Goal: Transaction & Acquisition: Download file/media

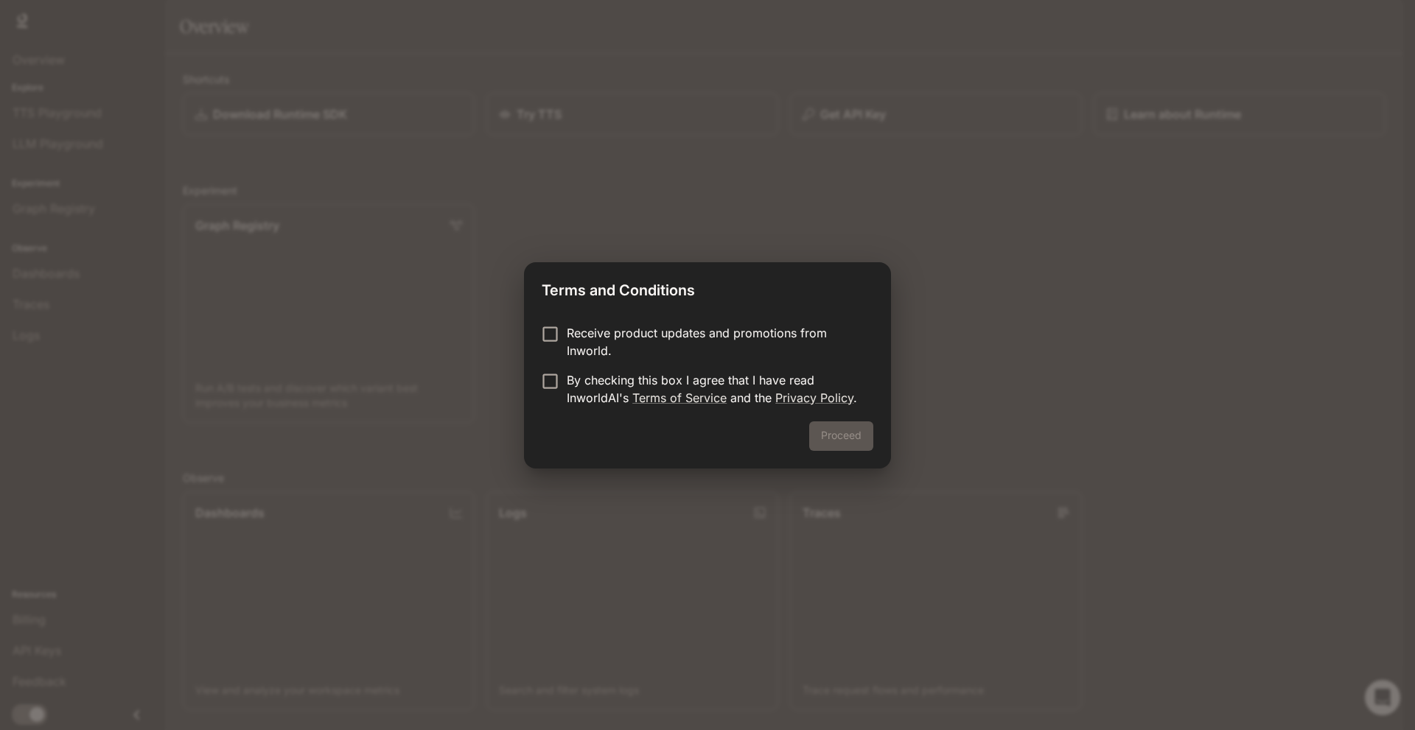
click at [688, 341] on p "Receive product updates and promotions from Inworld." at bounding box center [714, 341] width 295 height 35
click at [674, 381] on p "By checking this box I agree that I have read InworldAI's Terms of Service and …" at bounding box center [714, 389] width 295 height 35
click at [690, 322] on div "Receive product updates and promotions from Inworld. By checking this box I agr…" at bounding box center [707, 367] width 367 height 109
click at [576, 330] on p "Receive product updates and promotions from Inworld." at bounding box center [714, 341] width 295 height 35
click at [837, 441] on button "Proceed" at bounding box center [841, 436] width 64 height 29
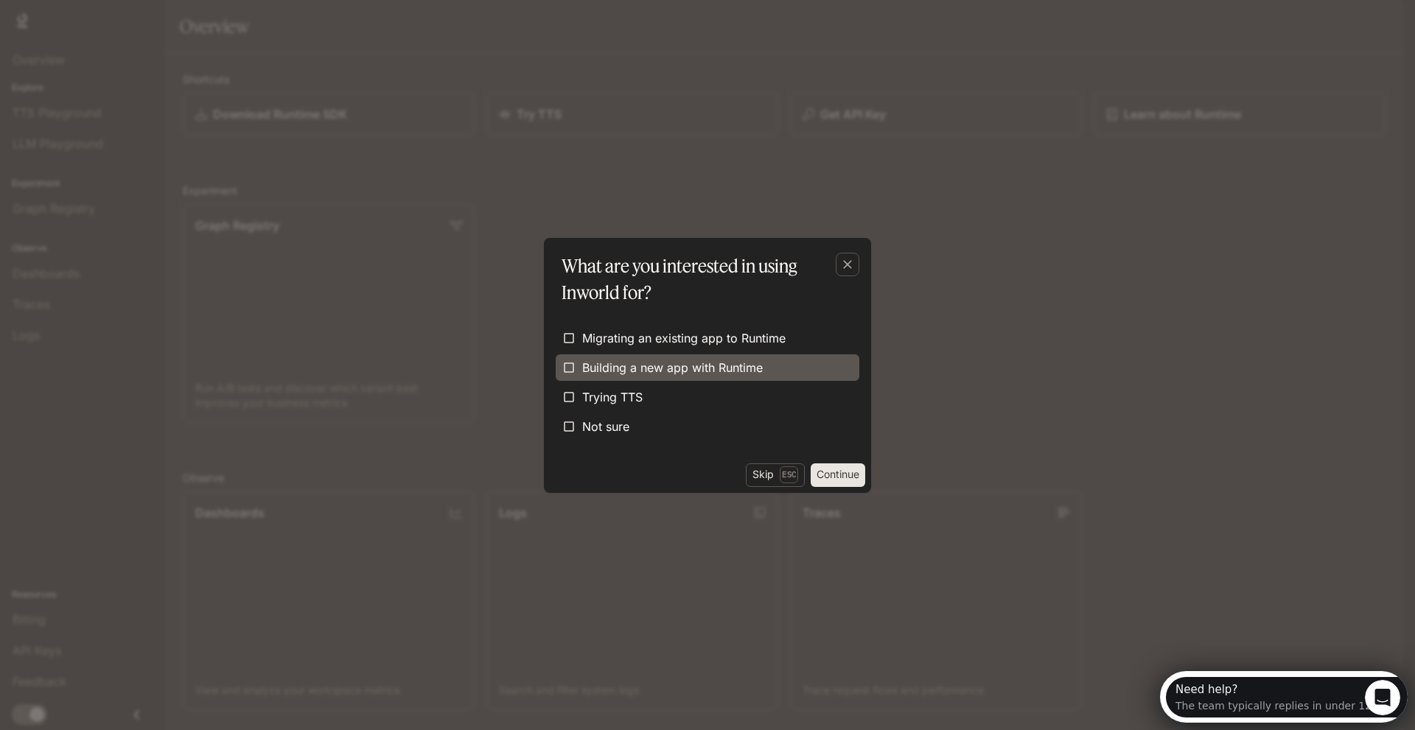
click at [773, 371] on label "Building a new app with Runtime" at bounding box center [708, 368] width 304 height 27
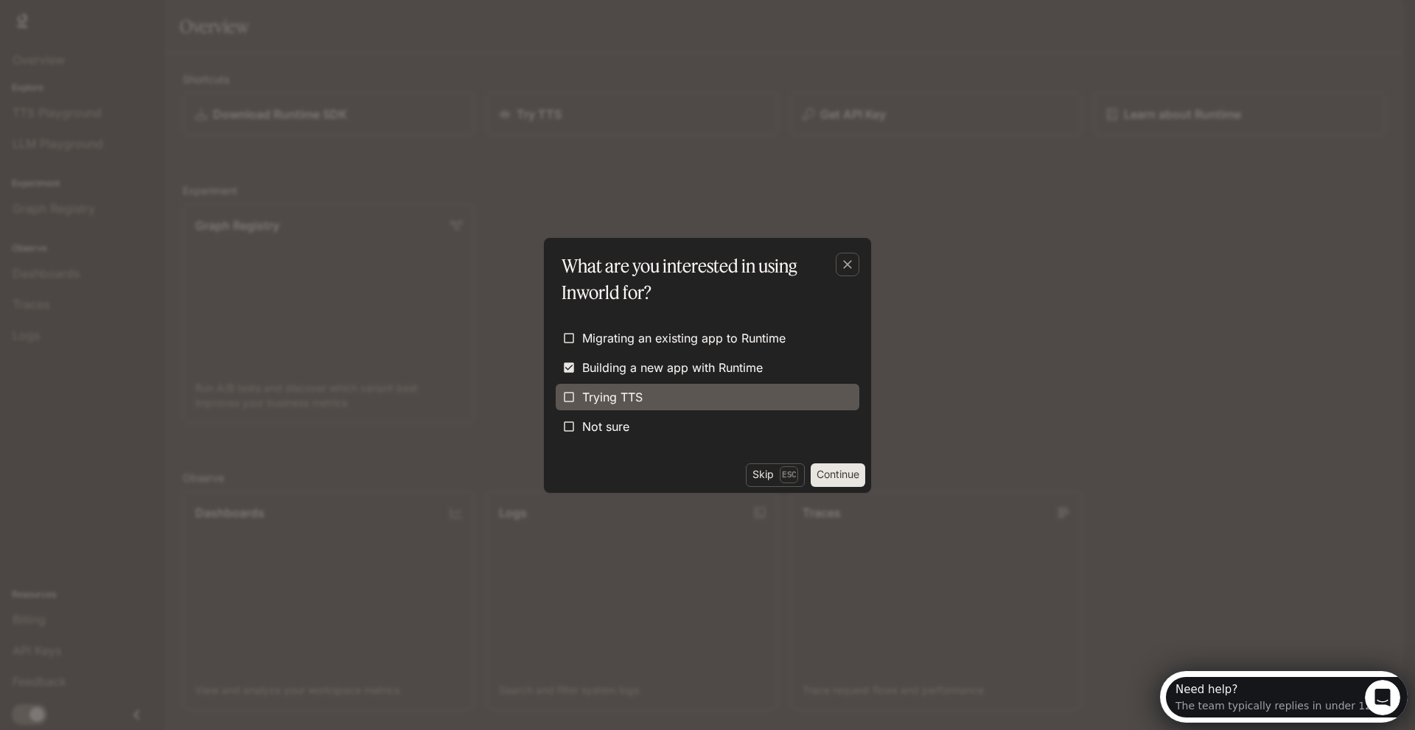
click at [713, 403] on label "Trying TTS" at bounding box center [708, 397] width 304 height 27
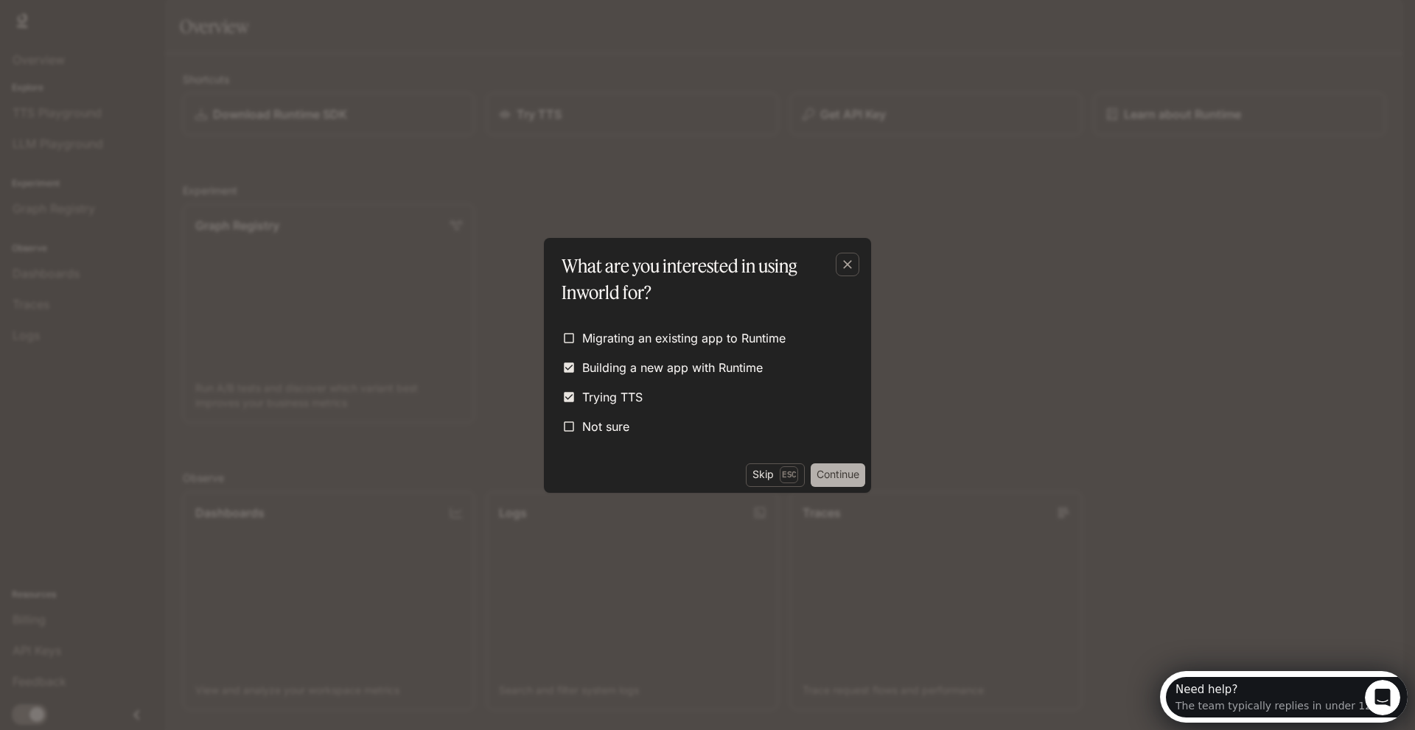
click at [830, 468] on button "Continue" at bounding box center [838, 476] width 55 height 24
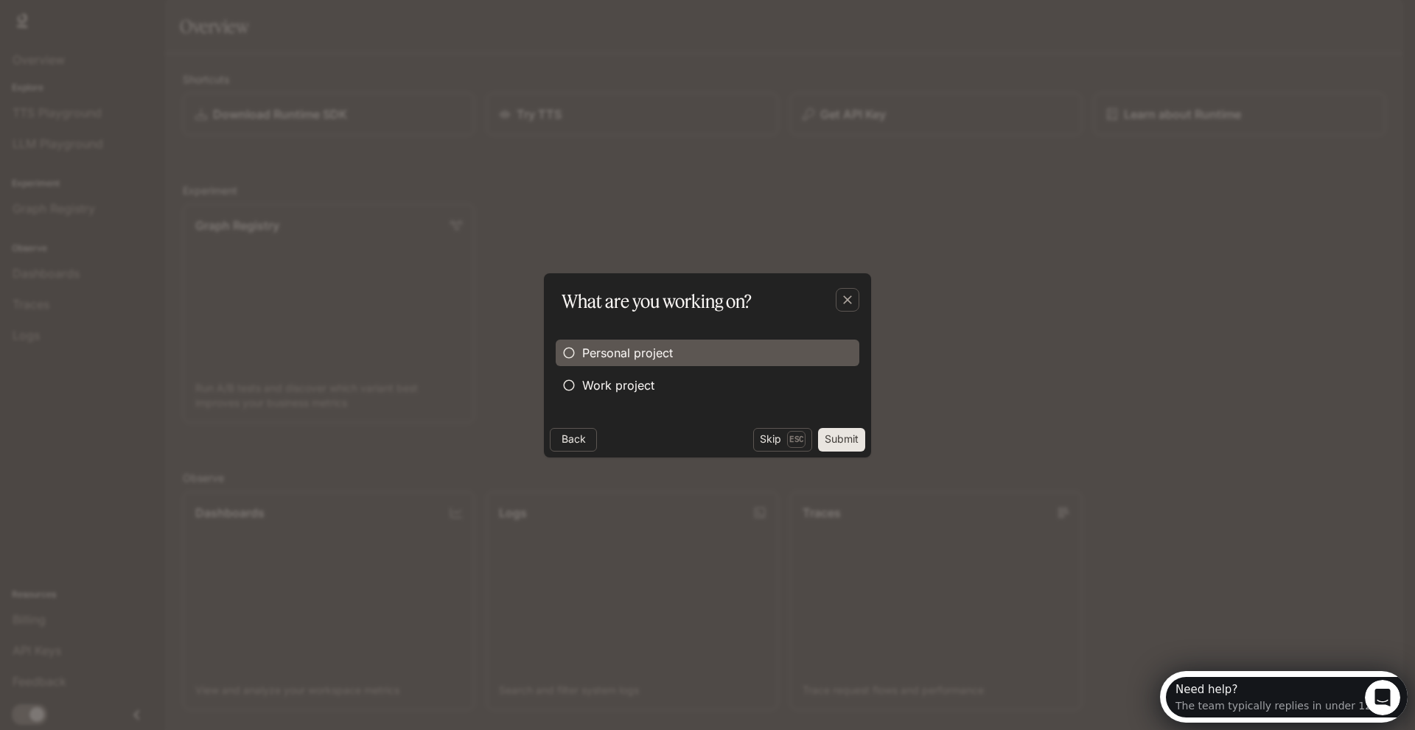
click at [646, 362] on label "Personal project" at bounding box center [708, 353] width 304 height 27
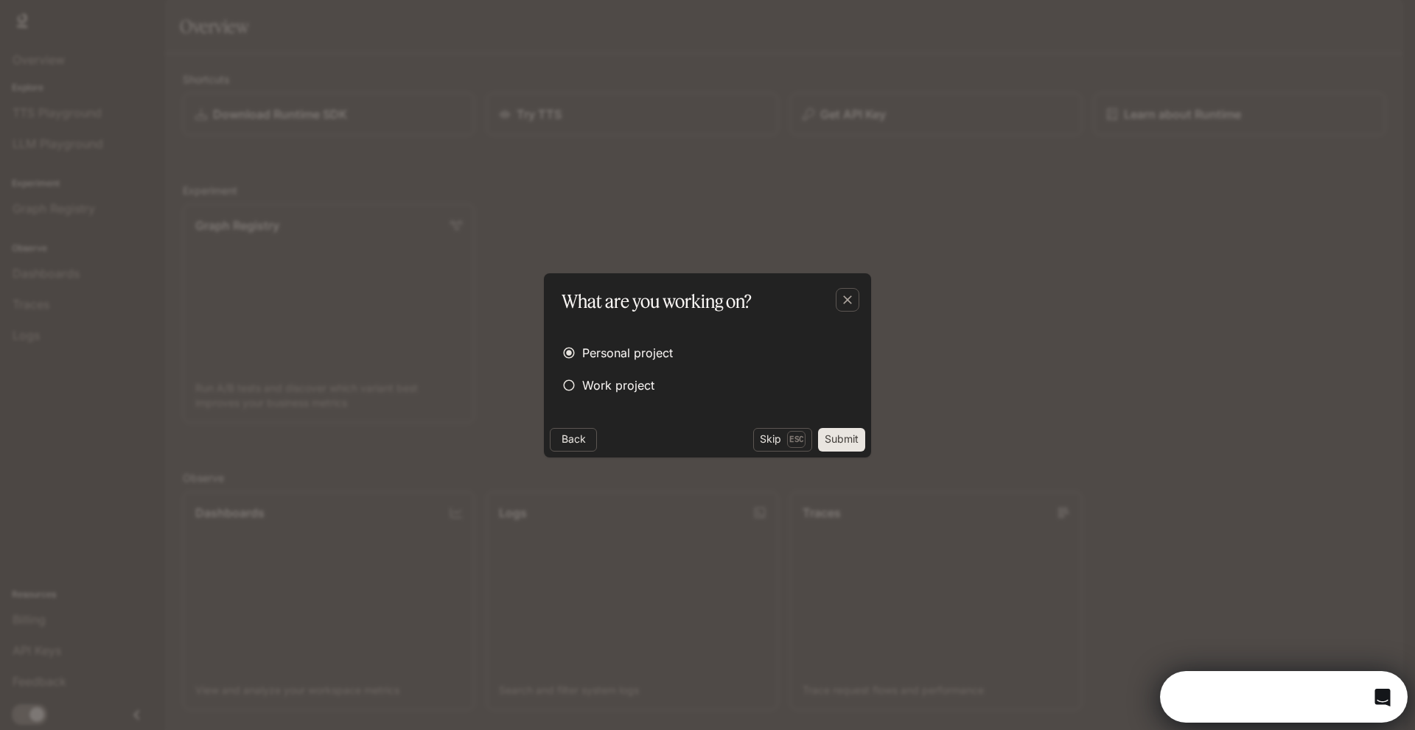
click at [853, 450] on button "Submit" at bounding box center [841, 440] width 47 height 24
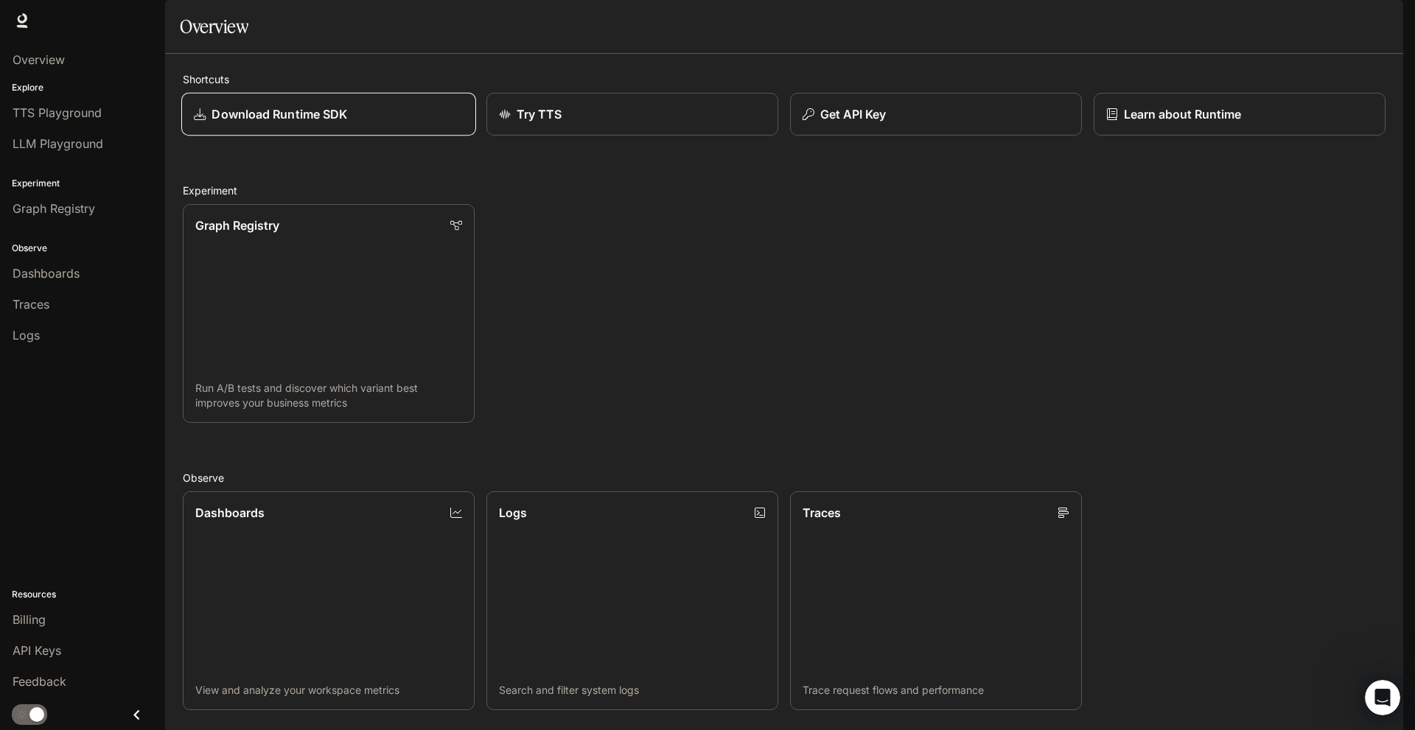
click at [366, 123] on div "Download Runtime SDK" at bounding box center [329, 114] width 270 height 18
